Goal: Information Seeking & Learning: Learn about a topic

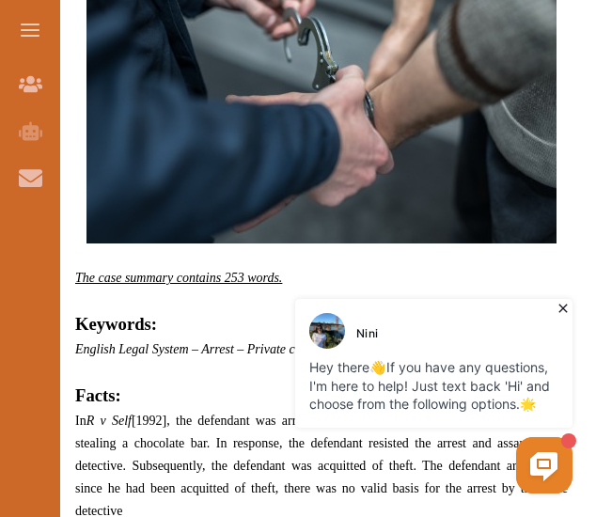
scroll to position [1035, 0]
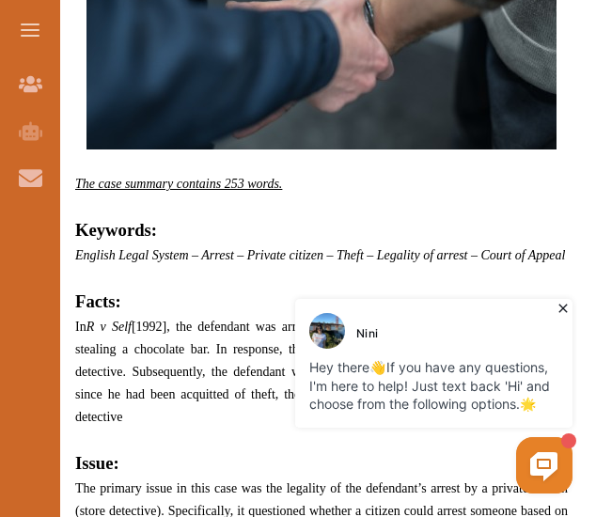
click at [564, 315] on icon at bounding box center [563, 308] width 19 height 19
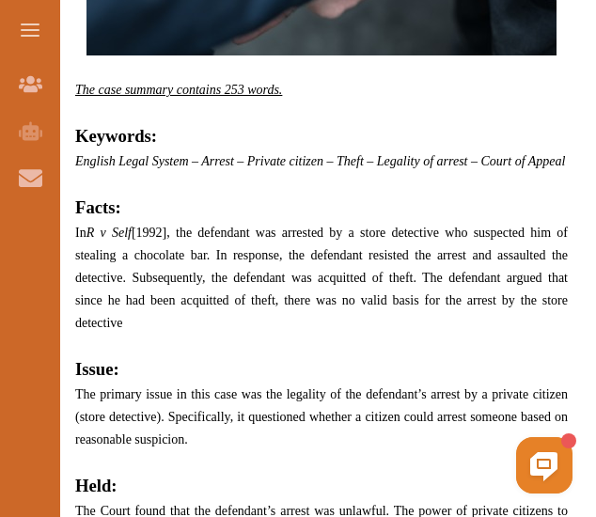
scroll to position [1317, 0]
